Goal: Obtain resource: Obtain resource

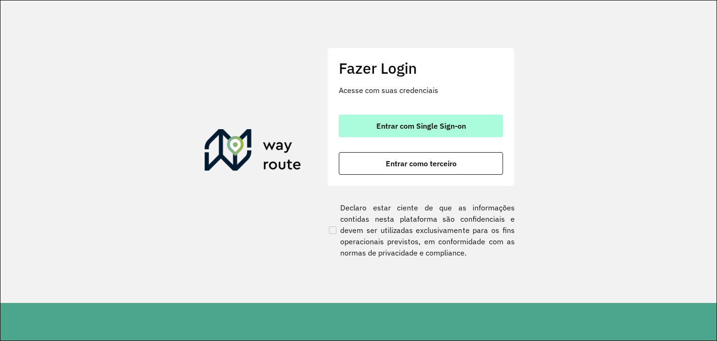
click at [433, 122] on span "Entrar com Single Sign-on" at bounding box center [421, 126] width 90 height 8
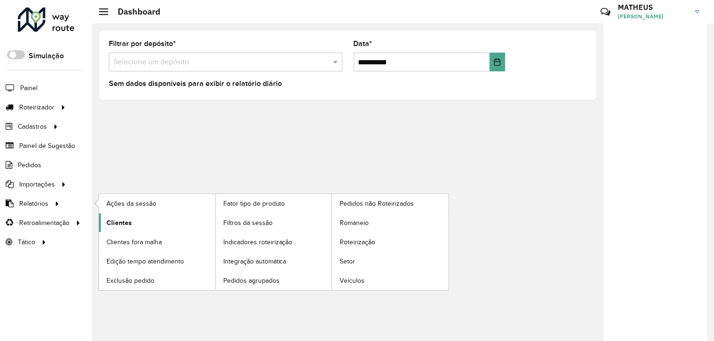
click at [115, 224] on span "Clientes" at bounding box center [118, 223] width 25 height 10
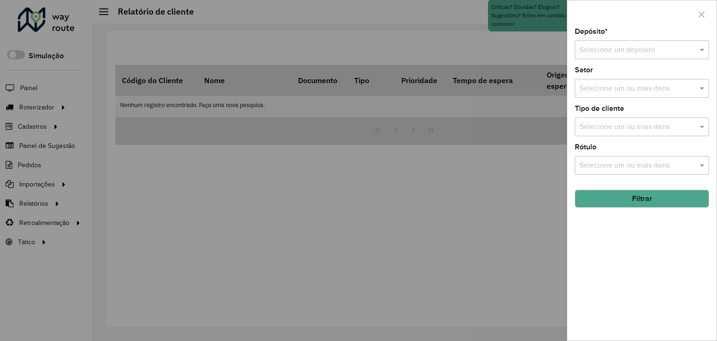
click at [606, 50] on input "text" at bounding box center [632, 50] width 106 height 11
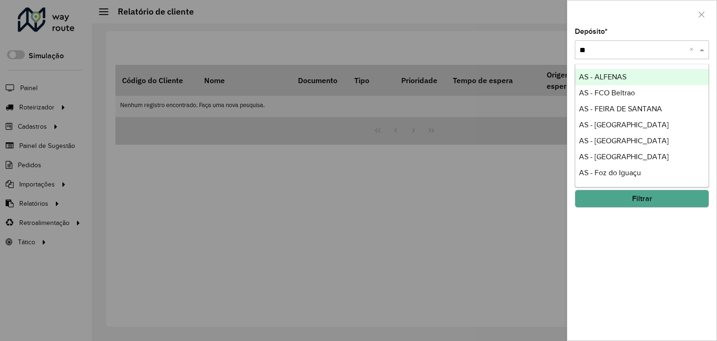
type input "***"
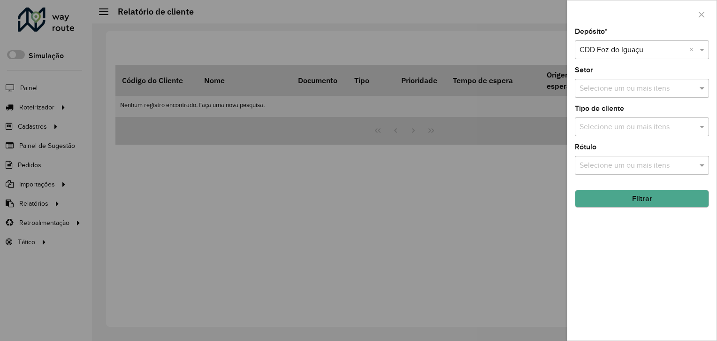
click at [626, 197] on button "Filtrar" at bounding box center [642, 199] width 134 height 18
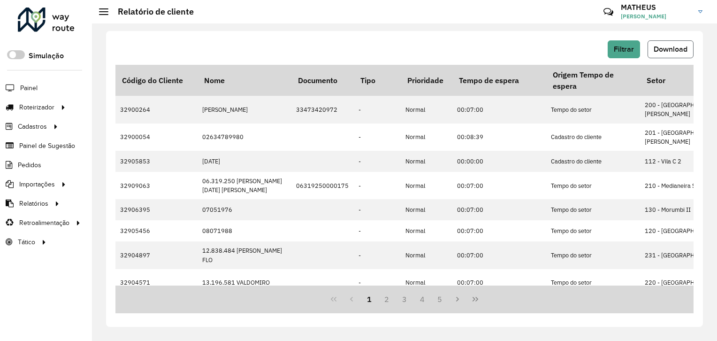
click at [660, 51] on span "Download" at bounding box center [670, 49] width 34 height 8
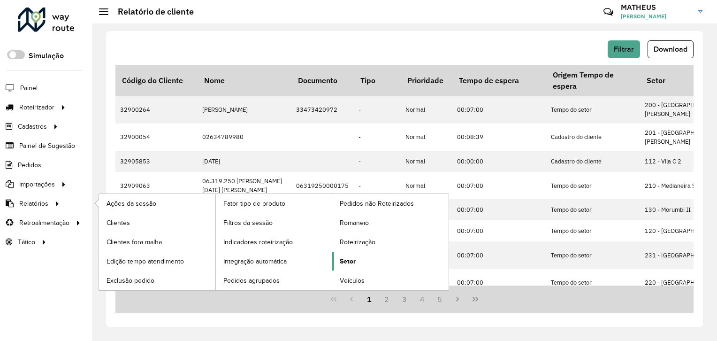
click at [377, 261] on link "Setor" at bounding box center [390, 260] width 116 height 19
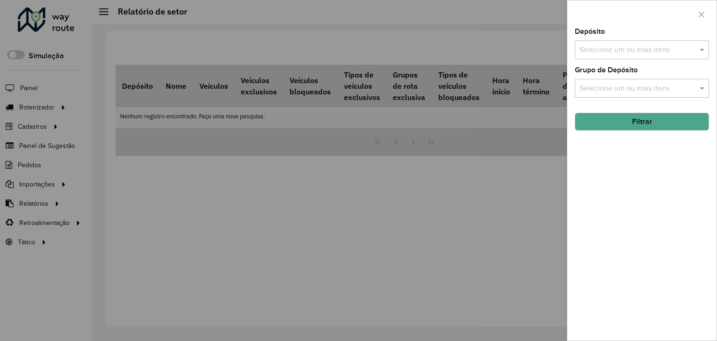
click at [615, 53] on input "text" at bounding box center [637, 50] width 120 height 11
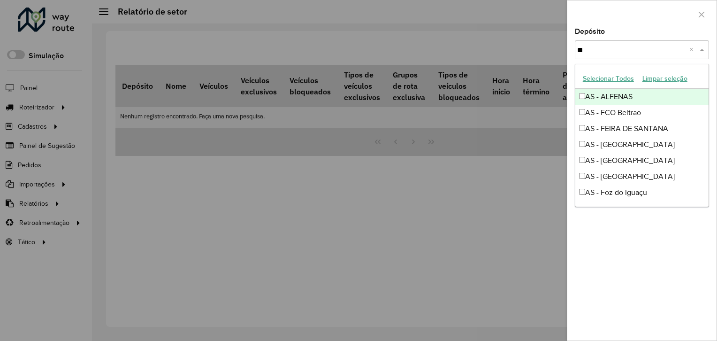
type input "***"
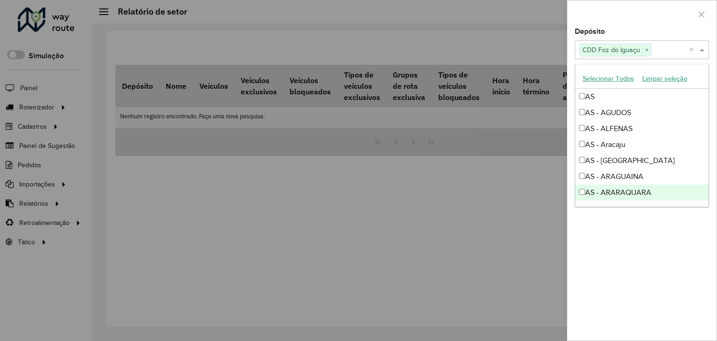
click at [614, 266] on div "Depósito Selecione um ou mais itens CDD Foz do Iguaçu × × Grupo de Depósito Sel…" at bounding box center [641, 184] width 149 height 312
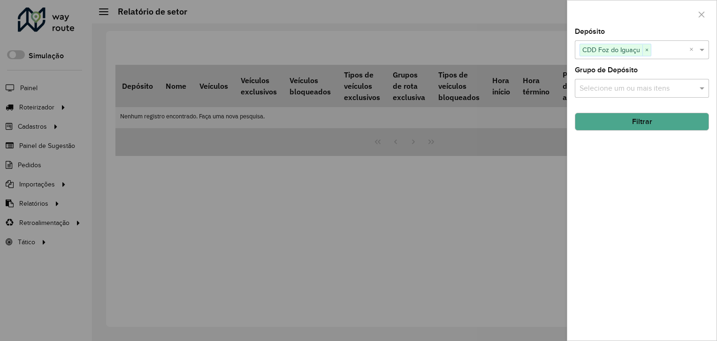
click at [633, 114] on button "Filtrar" at bounding box center [642, 122] width 134 height 18
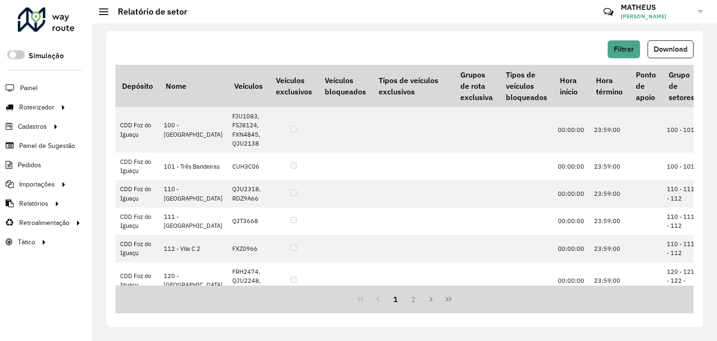
click at [672, 48] on span "Download" at bounding box center [670, 49] width 34 height 8
